Goal: Find specific page/section: Find specific page/section

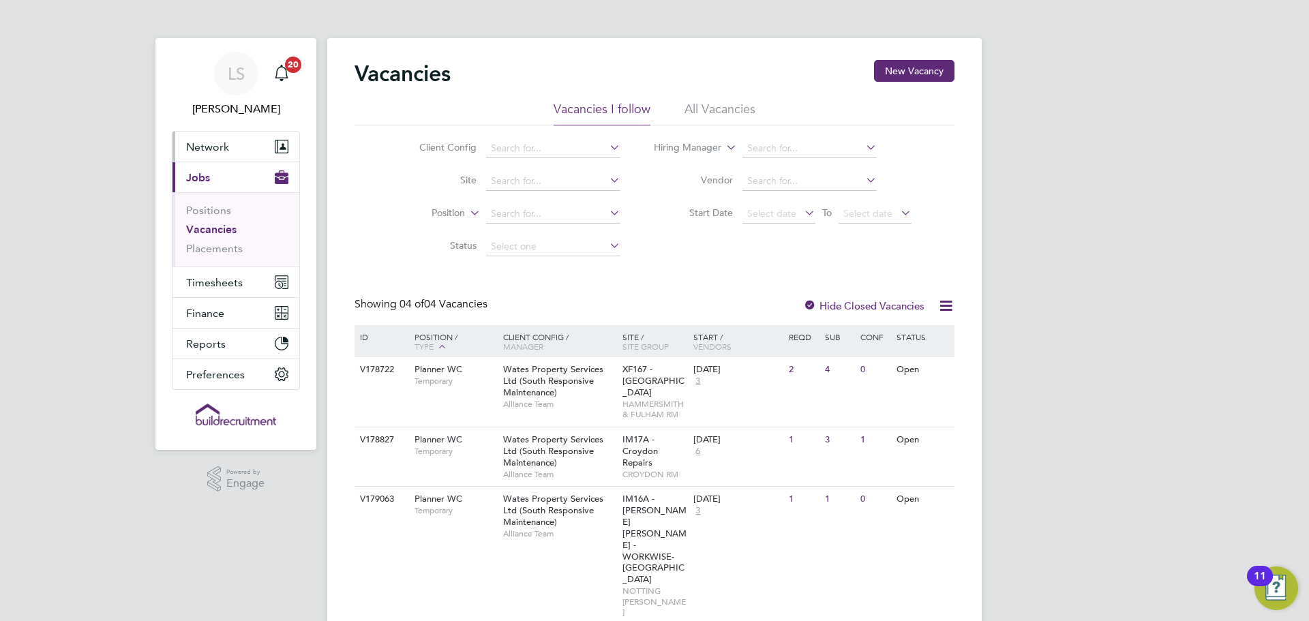
click at [199, 153] on span "Network" at bounding box center [207, 146] width 43 height 13
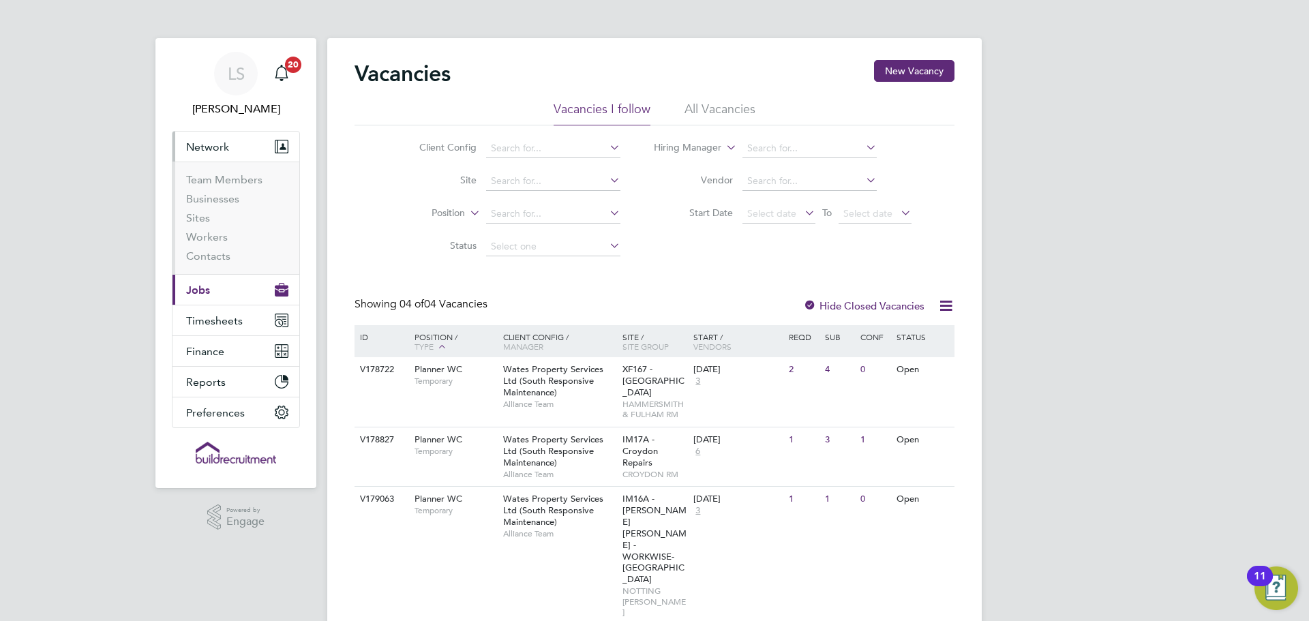
drag, startPoint x: 216, startPoint y: 288, endPoint x: 226, endPoint y: 295, distance: 12.7
click at [216, 288] on button "Current page: Jobs" at bounding box center [236, 290] width 127 height 30
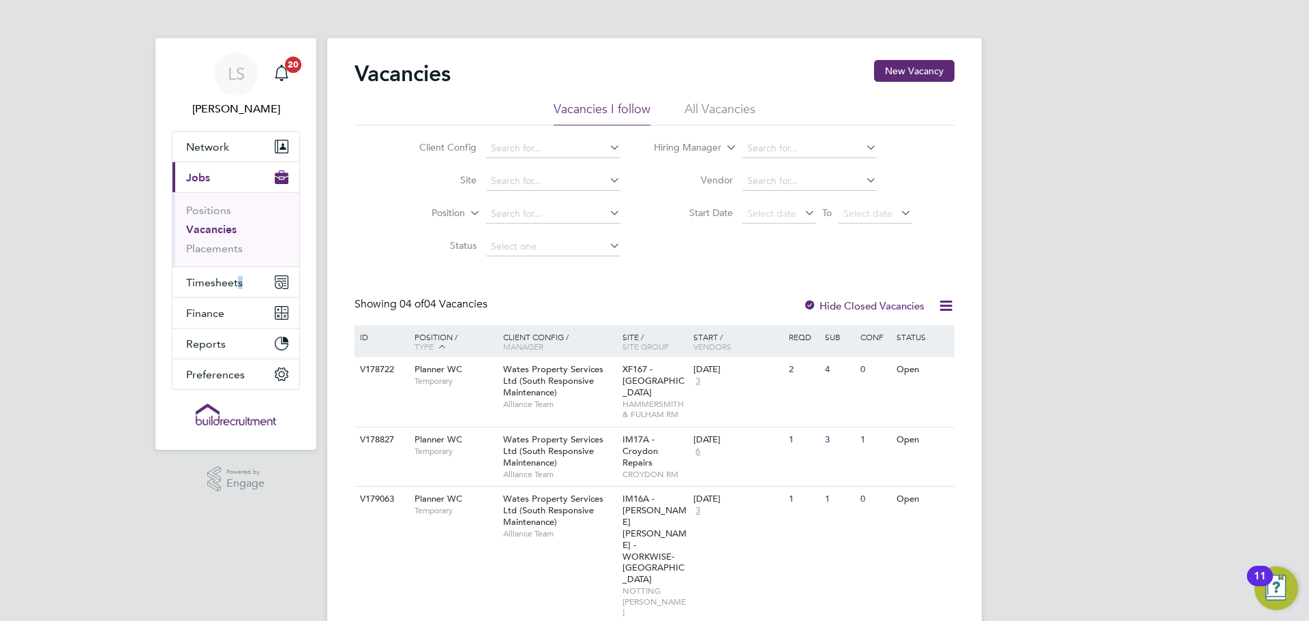
click at [235, 297] on li "Timesheets Timesheets Expenses" at bounding box center [236, 282] width 127 height 31
click at [223, 153] on button "Network" at bounding box center [236, 147] width 127 height 30
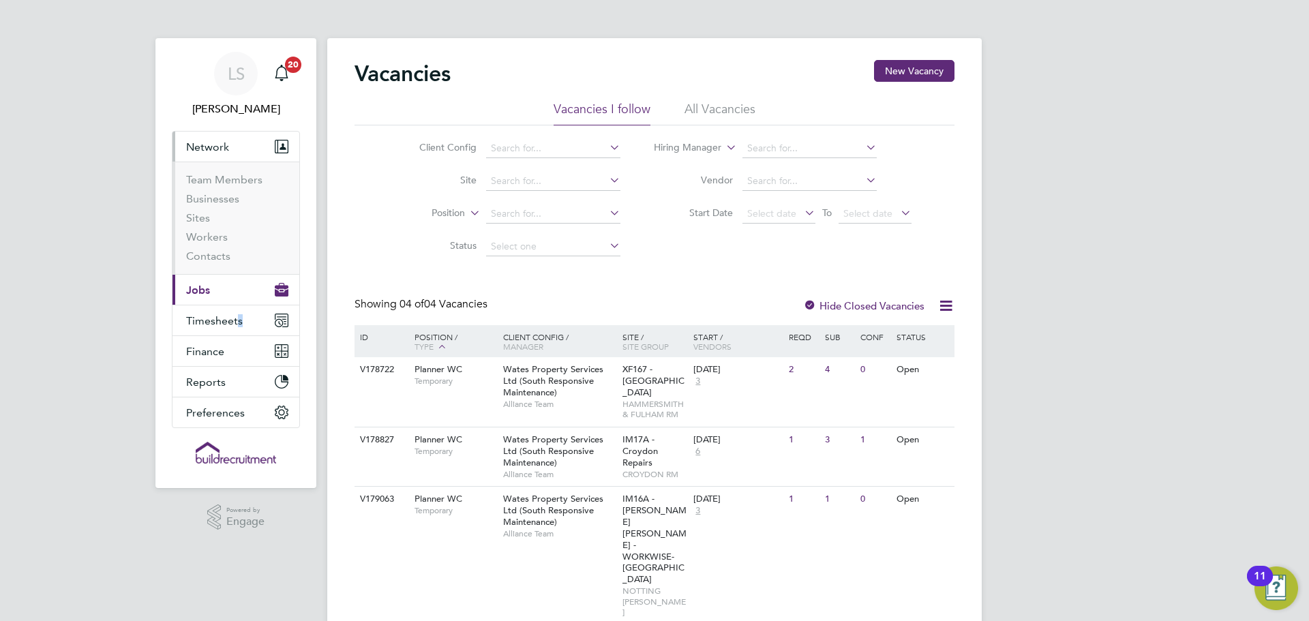
click at [213, 277] on button "Current page: Jobs" at bounding box center [236, 290] width 127 height 30
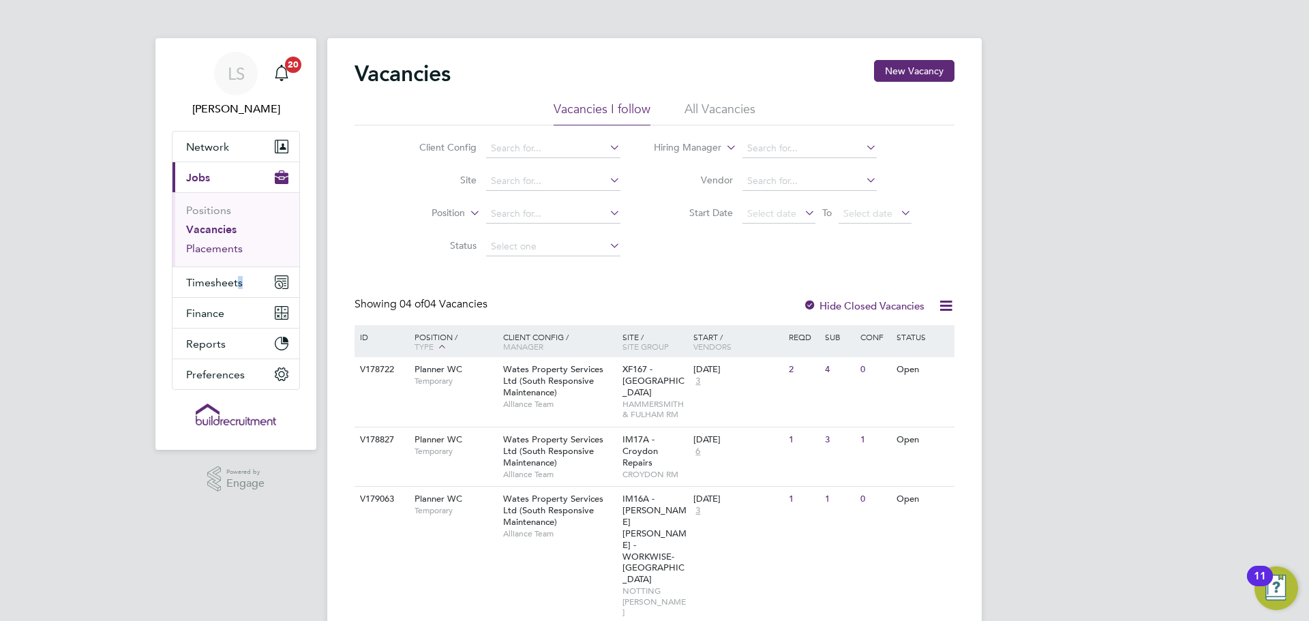
click at [211, 245] on link "Placements" at bounding box center [214, 248] width 57 height 13
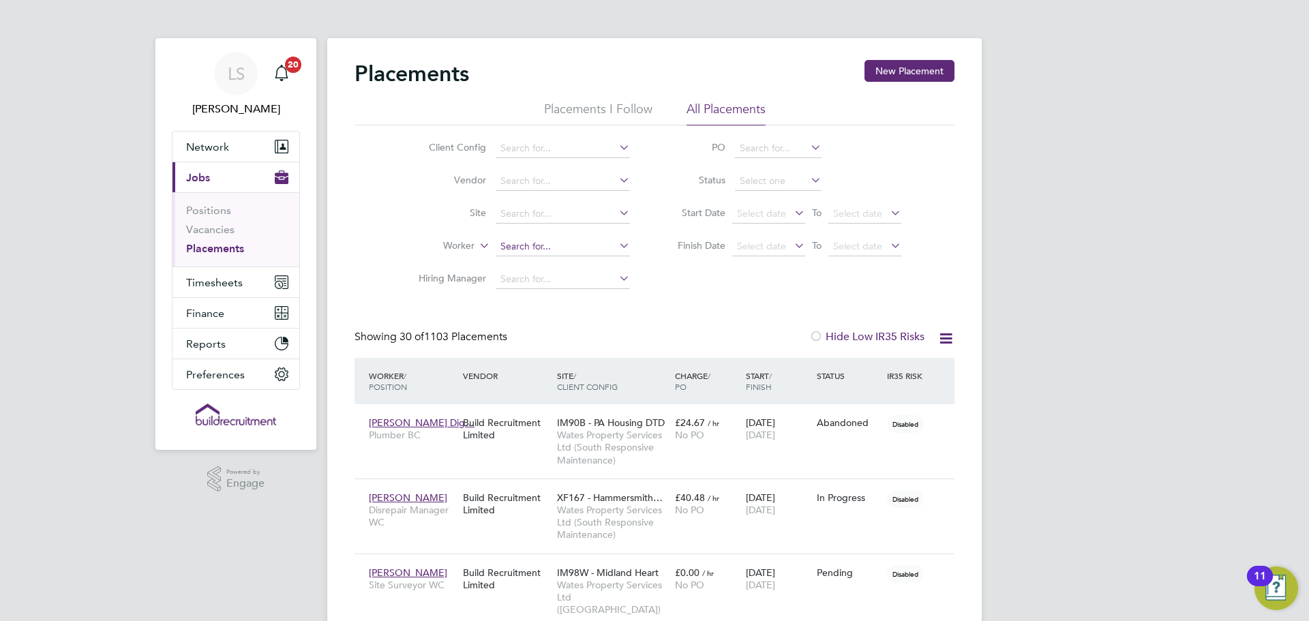
click at [567, 242] on input at bounding box center [563, 246] width 134 height 19
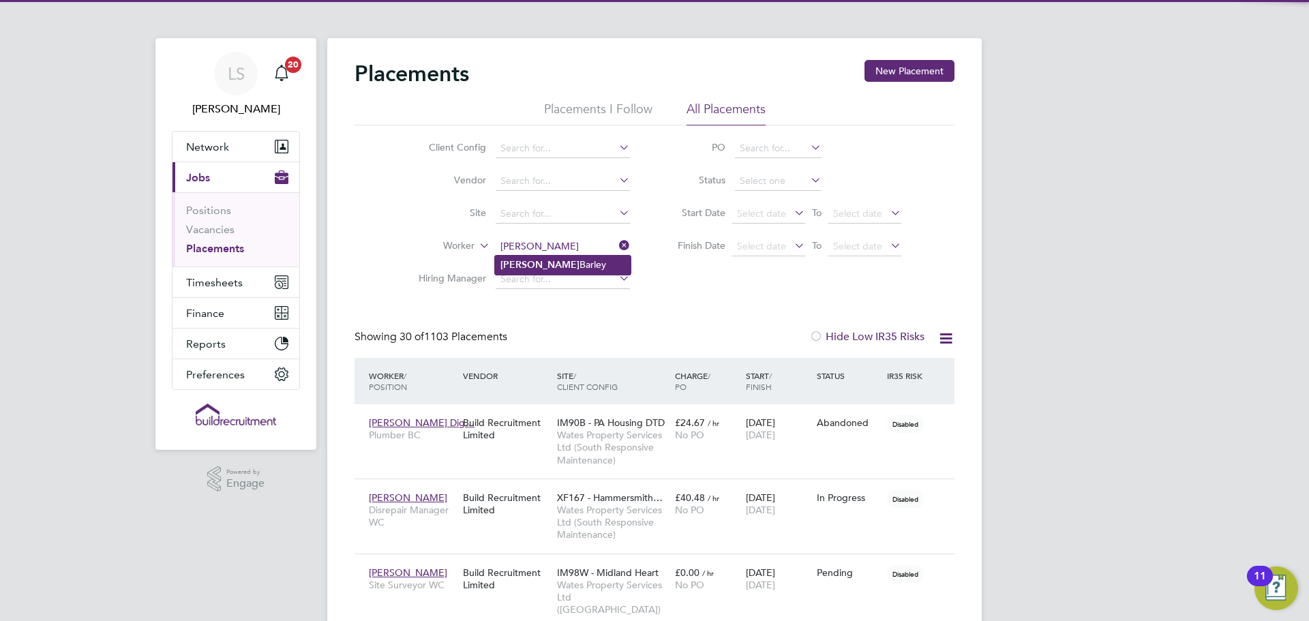
click at [563, 265] on li "[PERSON_NAME]" at bounding box center [563, 265] width 136 height 18
type input "[PERSON_NAME]"
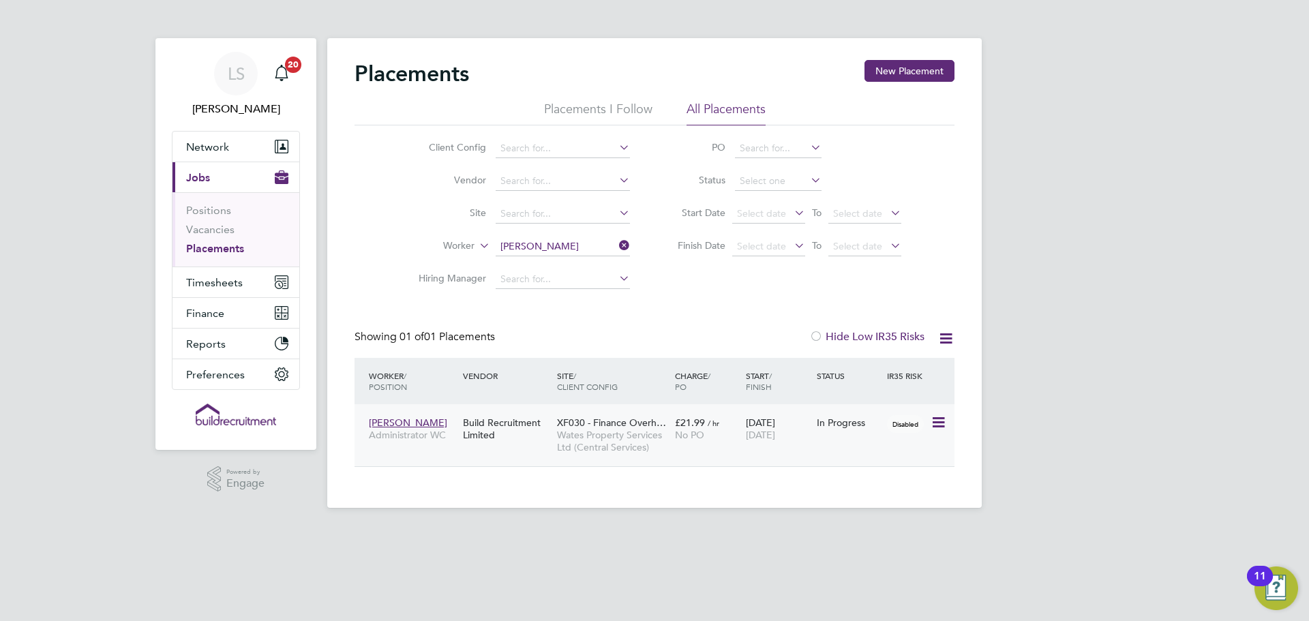
click at [487, 435] on div "Build Recruitment Limited" at bounding box center [507, 429] width 94 height 38
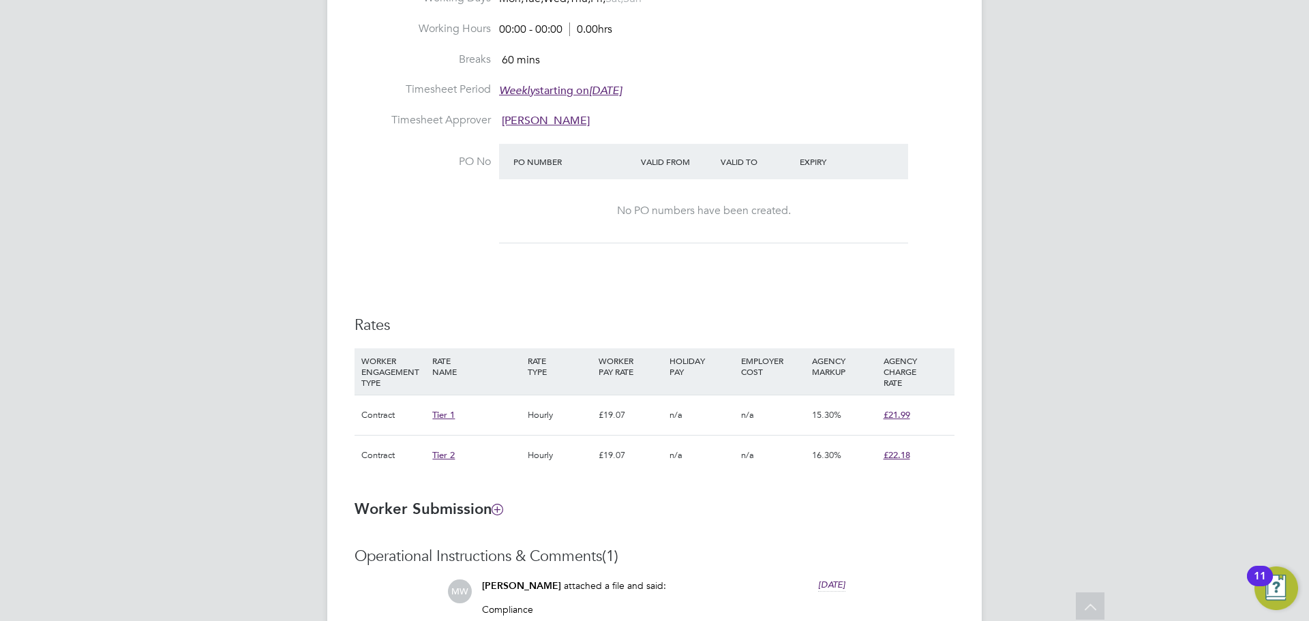
scroll to position [614, 0]
